Goal: Information Seeking & Learning: Learn about a topic

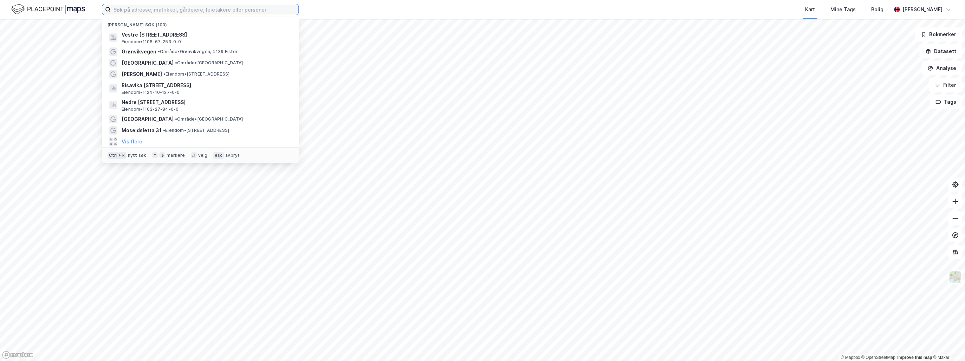
click at [137, 11] on input at bounding box center [205, 9] width 188 height 11
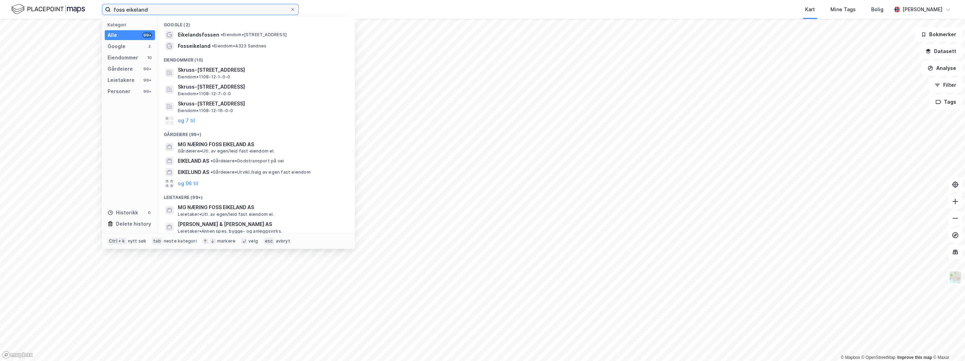
click at [125, 10] on input "foss eikeland" at bounding box center [200, 9] width 179 height 11
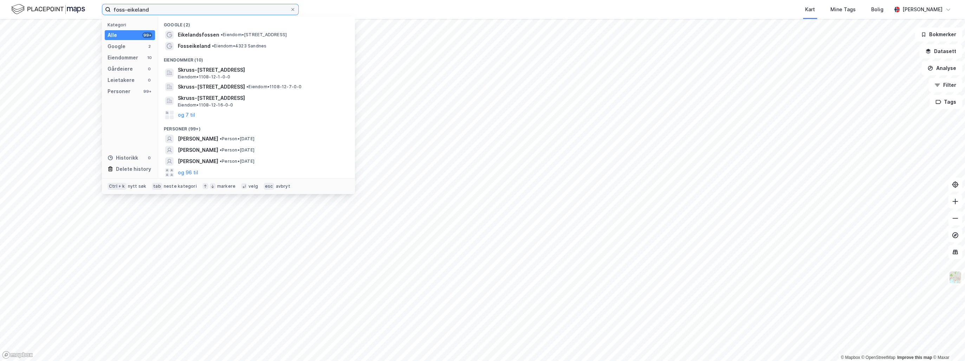
drag, startPoint x: 158, startPoint y: 9, endPoint x: 96, endPoint y: 7, distance: 62.9
click at [96, 7] on div "foss-eikeland Kategori Alle 99+ Google 2 Eiendommer 10 Gårdeiere 0 Leietakere 0…" at bounding box center [482, 9] width 965 height 19
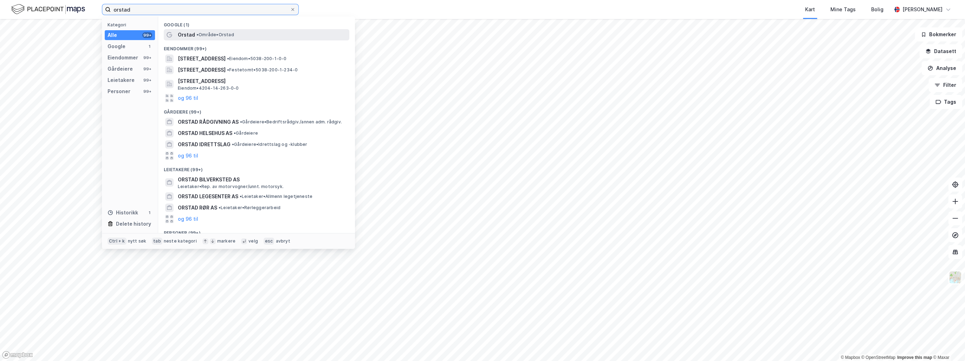
type input "orstad"
click at [202, 35] on span "• Område • [GEOGRAPHIC_DATA]" at bounding box center [215, 35] width 38 height 6
